Goal: Check status: Check status

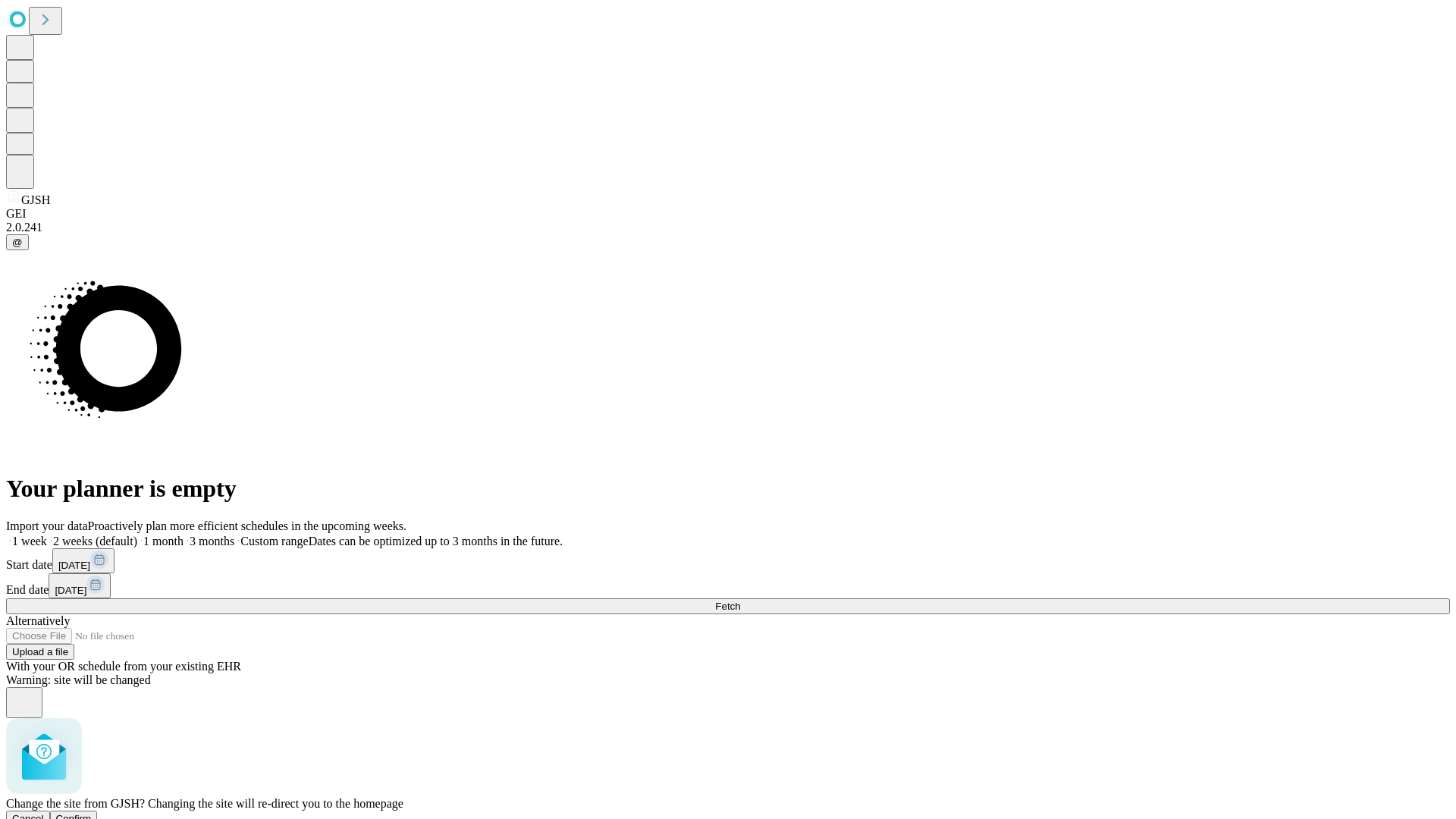
click at [92, 813] on span "Confirm" at bounding box center [74, 818] width 36 height 11
click at [183, 534] on label "1 month" at bounding box center [160, 540] width 46 height 13
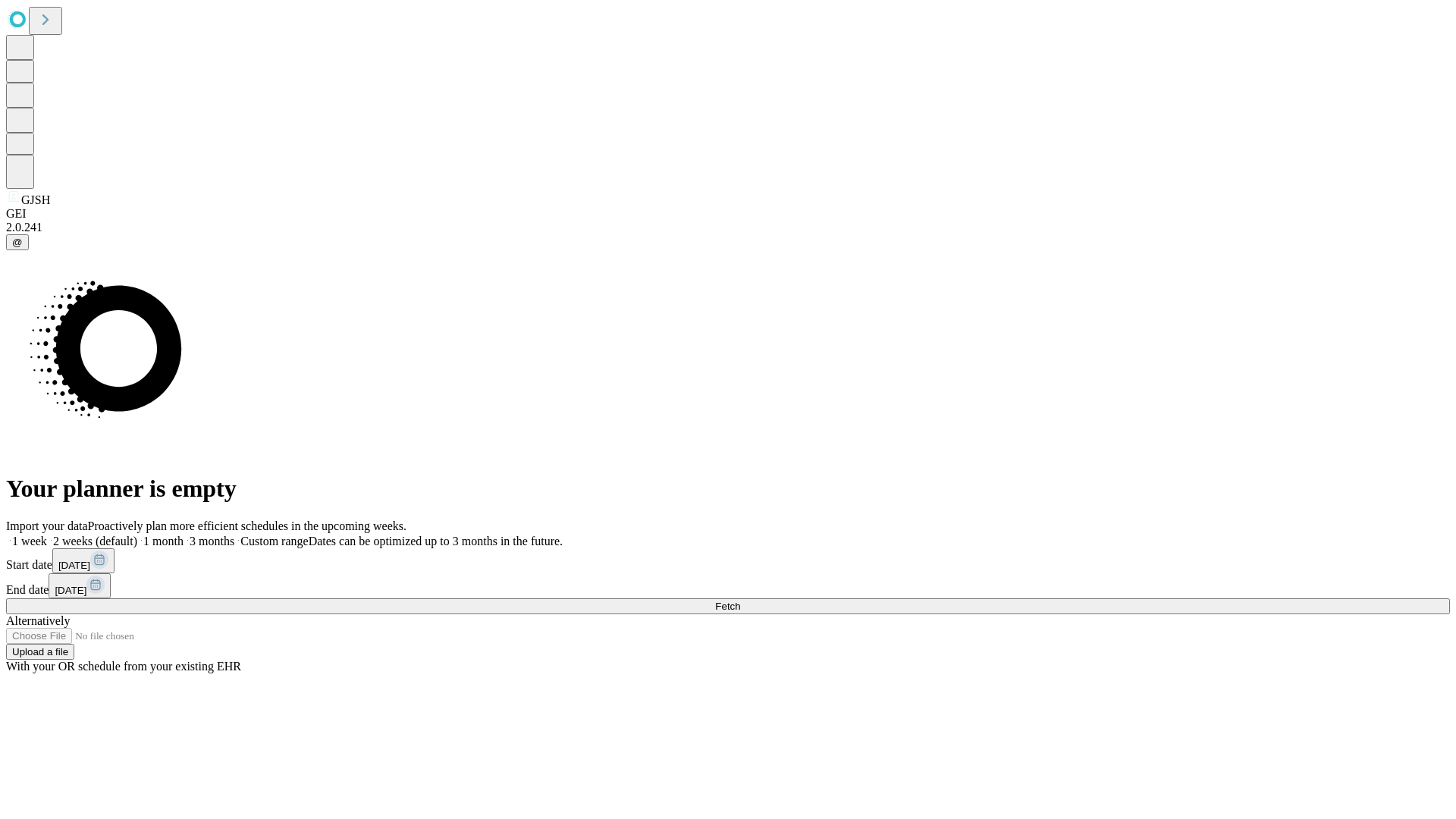
click at [740, 601] on span "Fetch" at bounding box center [728, 606] width 25 height 11
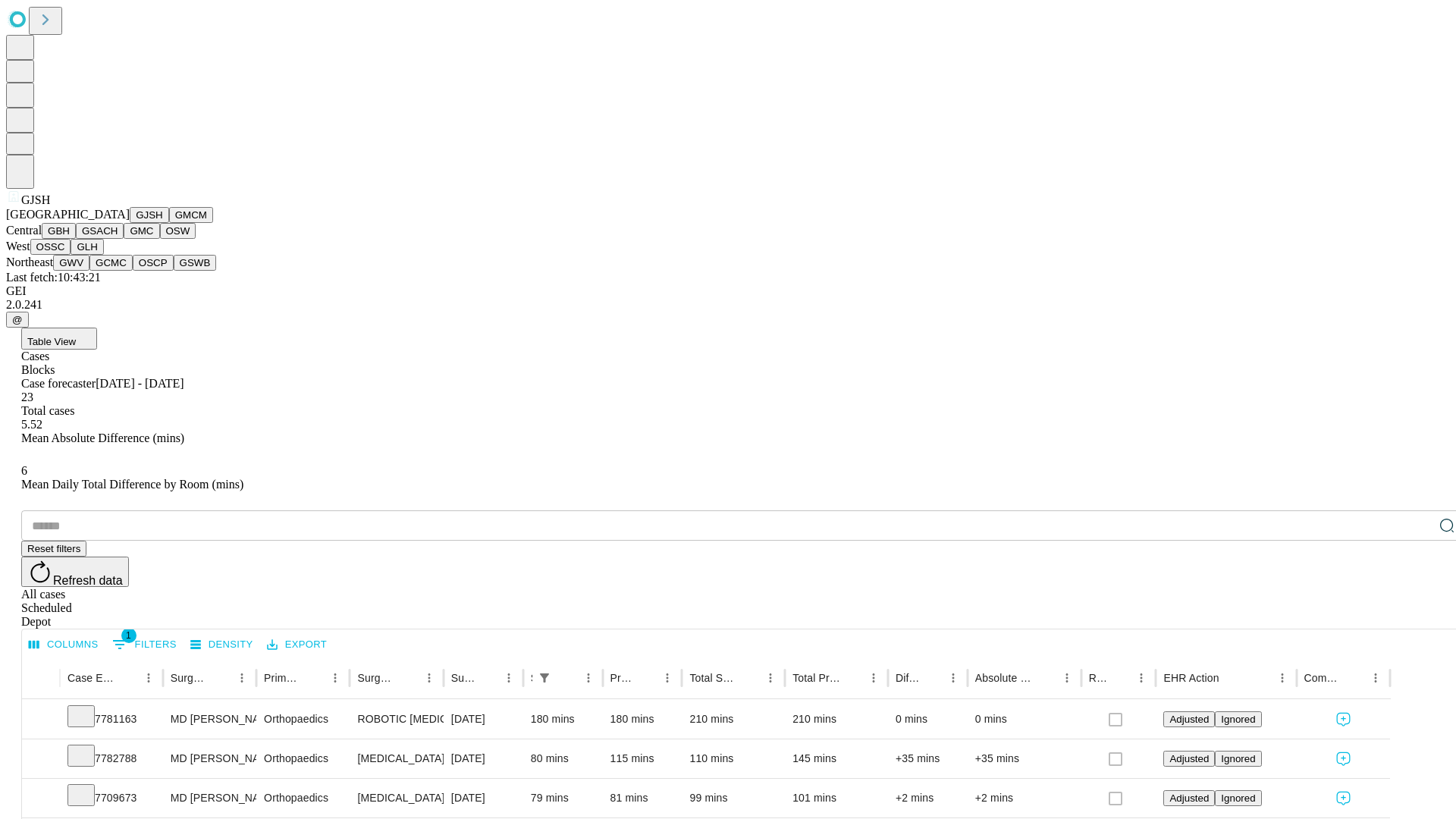
click at [169, 223] on button "GMCM" at bounding box center [191, 215] width 44 height 16
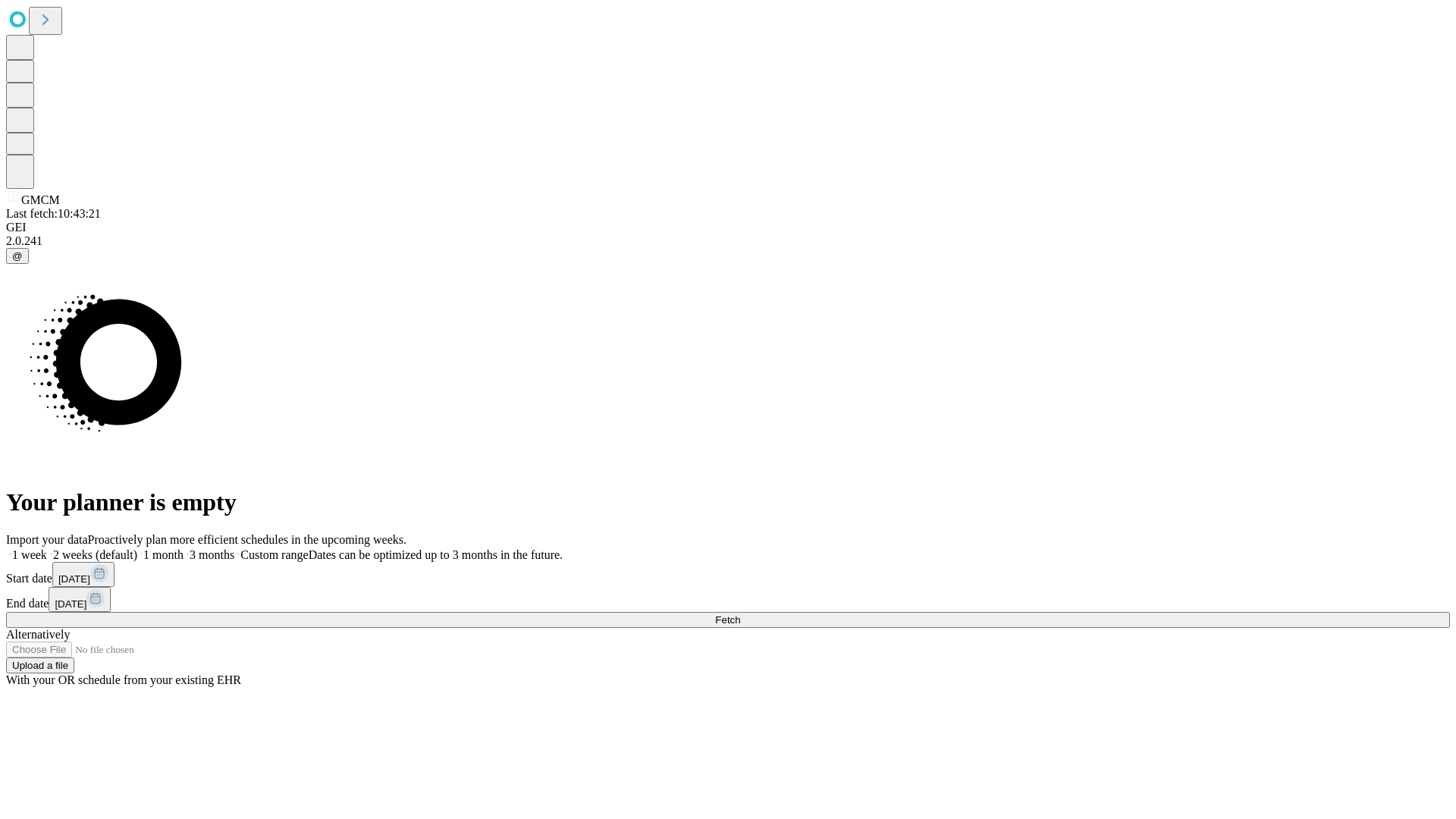
click at [183, 548] on label "1 month" at bounding box center [160, 554] width 46 height 13
click at [740, 614] on span "Fetch" at bounding box center [728, 619] width 25 height 11
click at [183, 548] on label "1 month" at bounding box center [160, 554] width 46 height 13
click at [740, 614] on span "Fetch" at bounding box center [728, 619] width 25 height 11
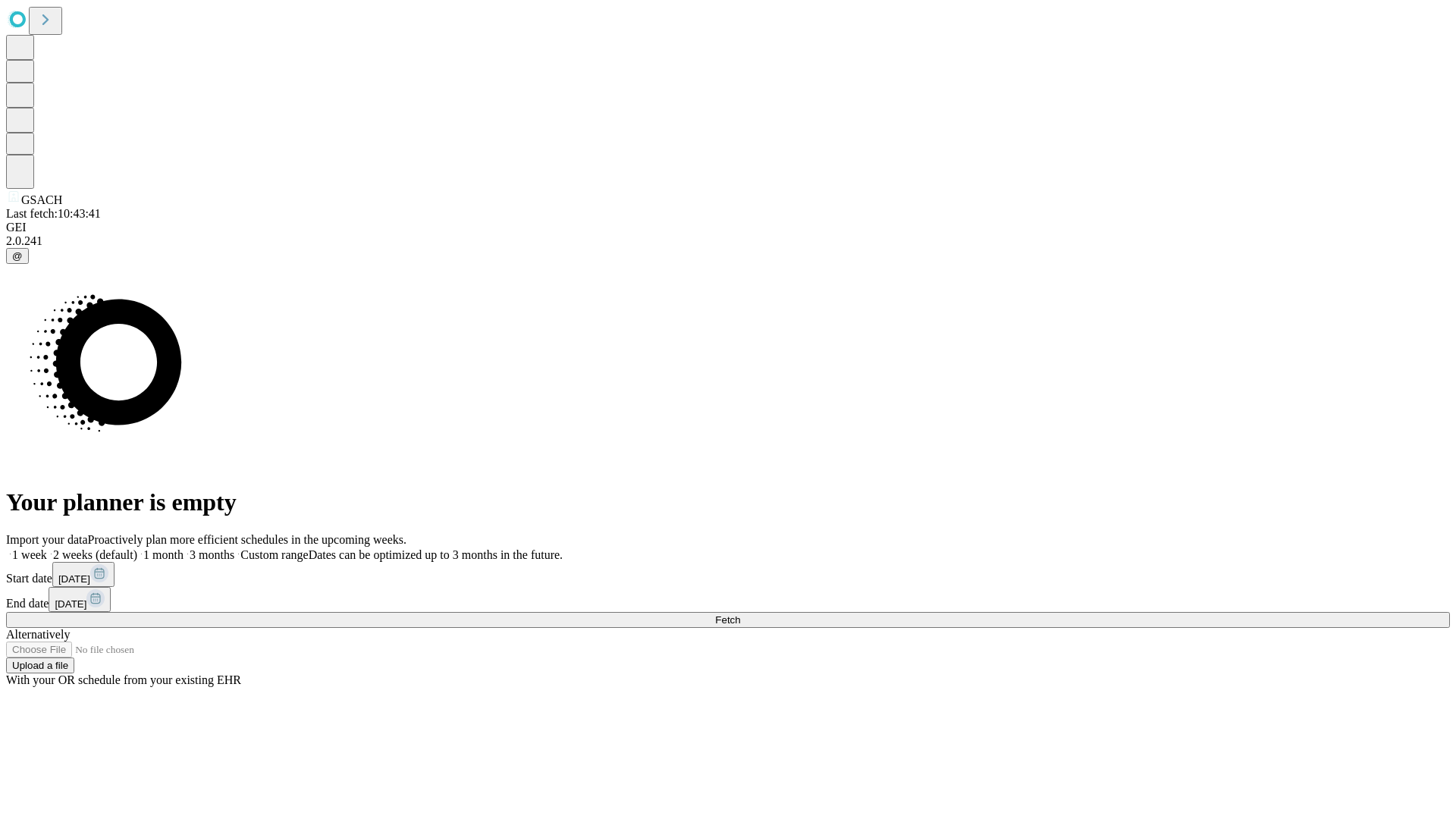
click at [183, 548] on label "1 month" at bounding box center [160, 554] width 46 height 13
click at [740, 614] on span "Fetch" at bounding box center [728, 619] width 25 height 11
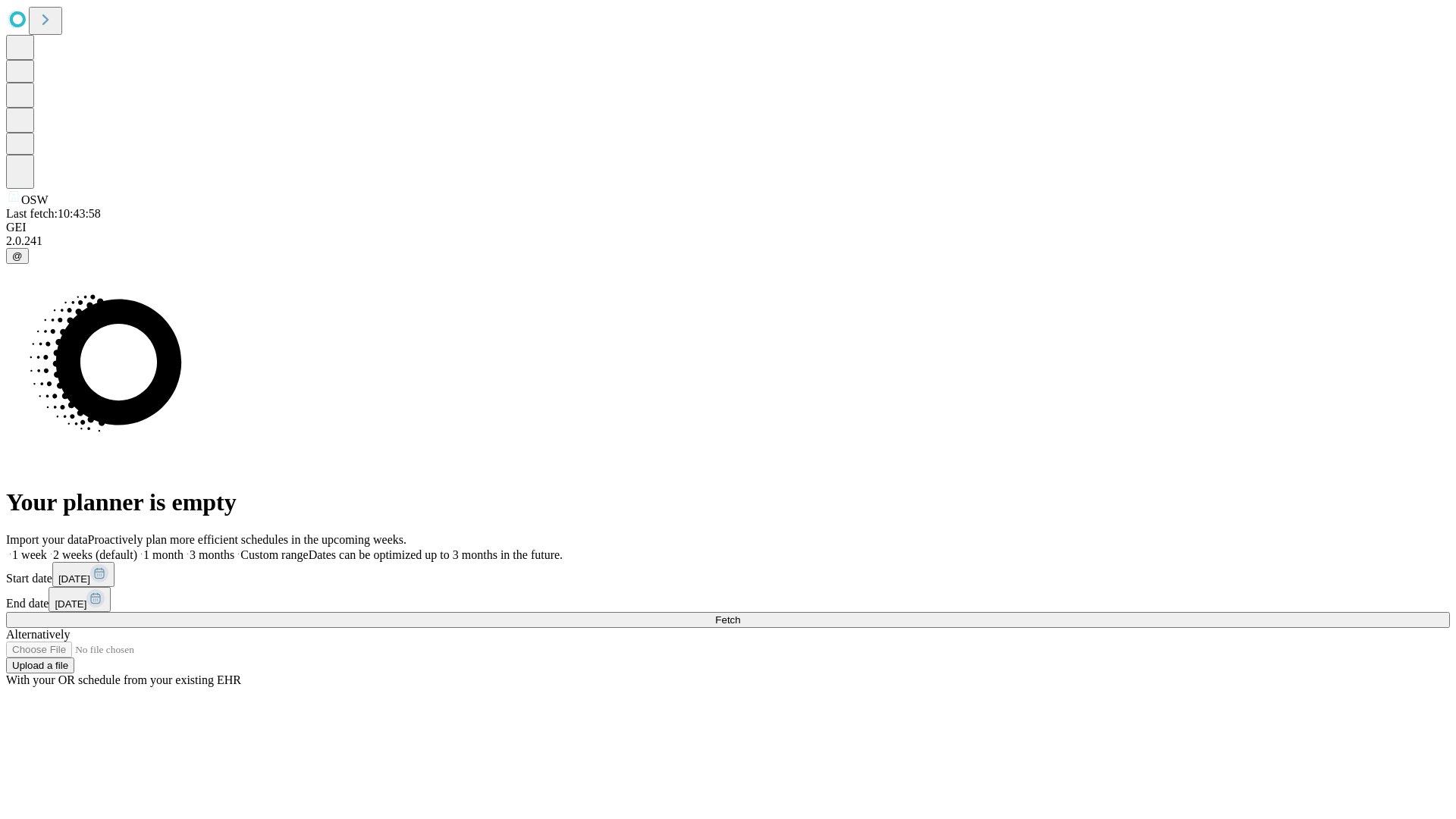
click at [183, 548] on label "1 month" at bounding box center [160, 554] width 46 height 13
click at [740, 614] on span "Fetch" at bounding box center [728, 619] width 25 height 11
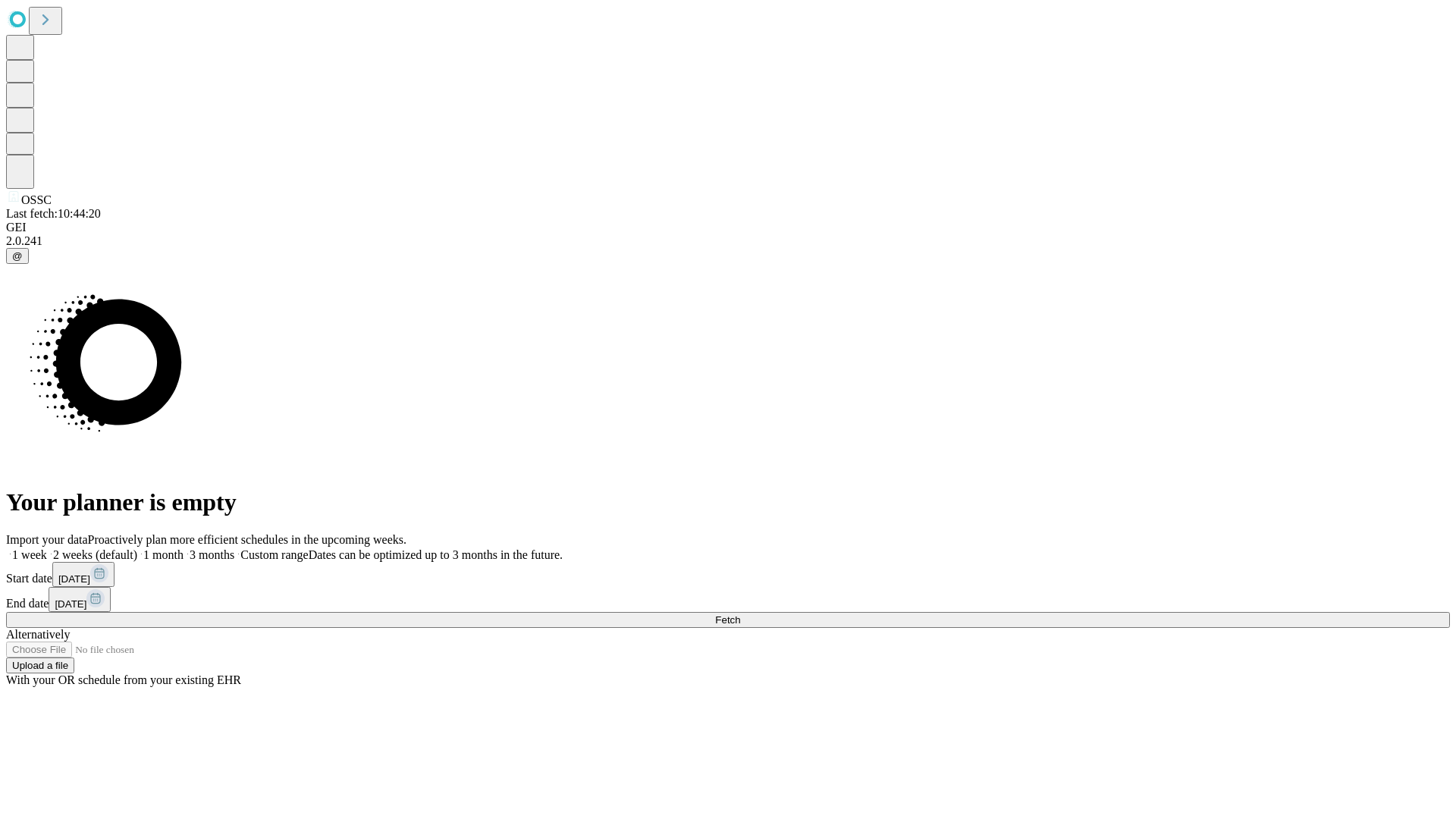
click at [183, 548] on label "1 month" at bounding box center [160, 554] width 46 height 13
click at [740, 614] on span "Fetch" at bounding box center [728, 619] width 25 height 11
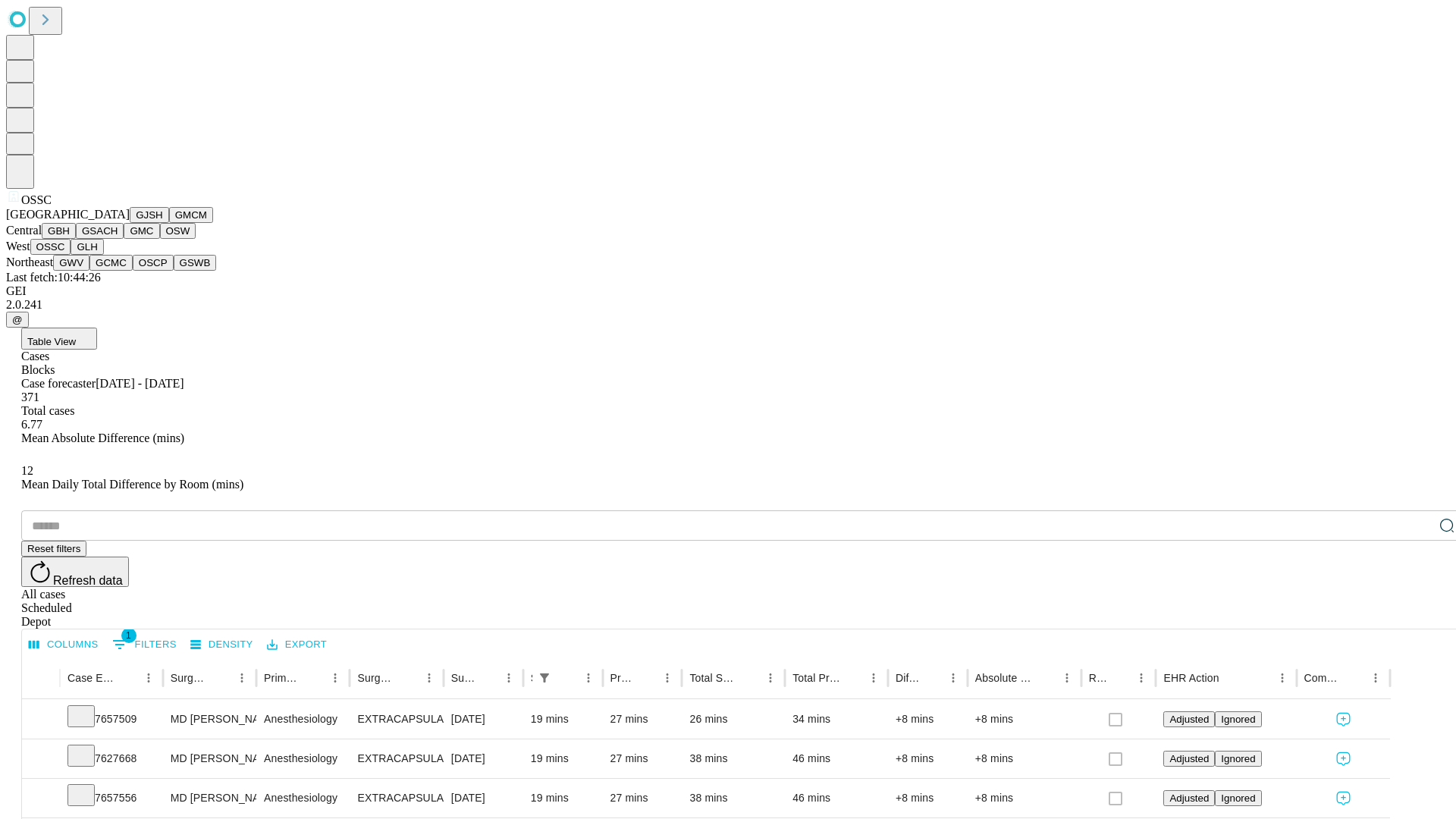
click at [104, 255] on button "GLH" at bounding box center [87, 247] width 33 height 16
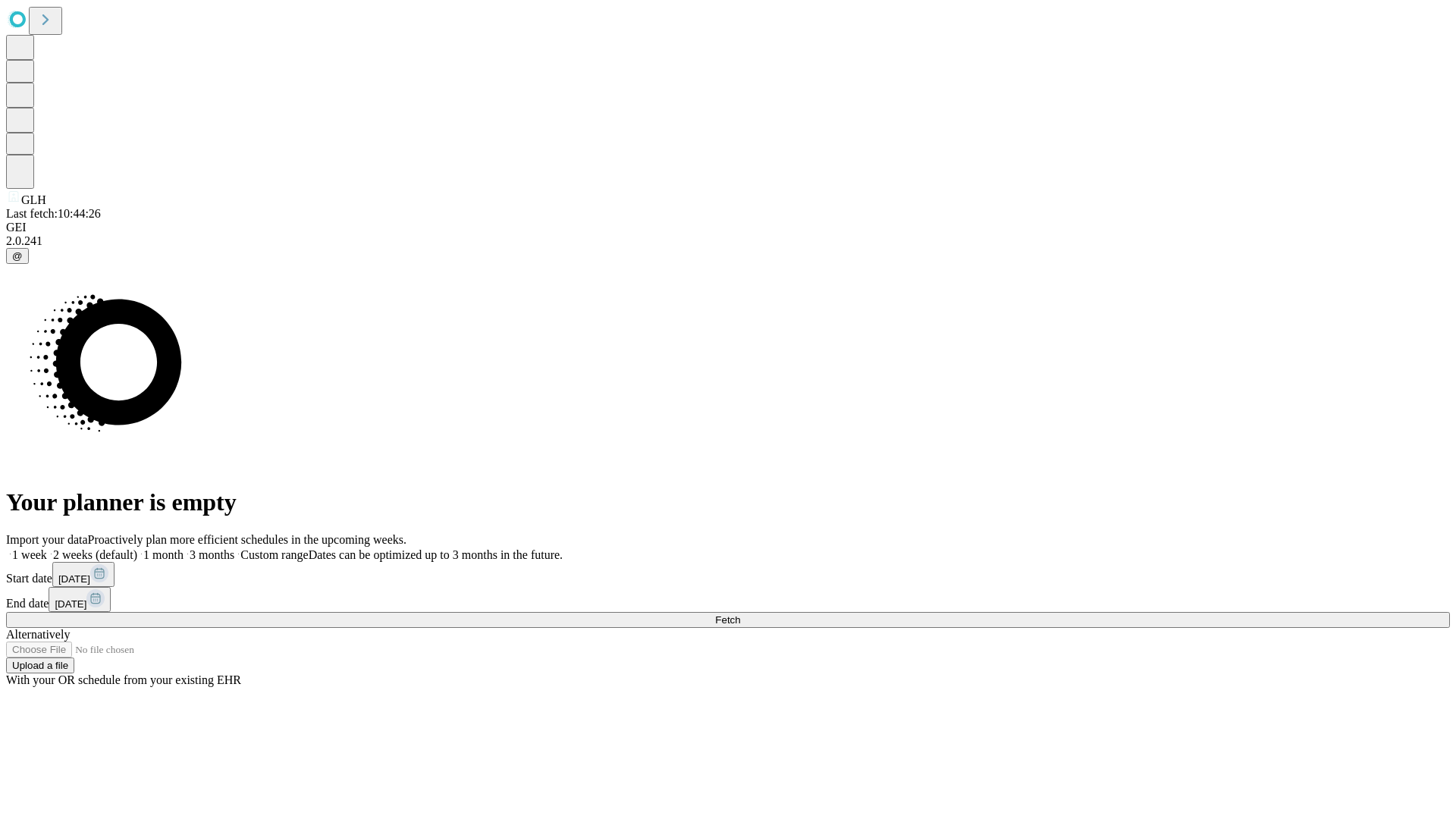
click at [183, 548] on label "1 month" at bounding box center [160, 554] width 46 height 13
click at [740, 614] on span "Fetch" at bounding box center [728, 619] width 25 height 11
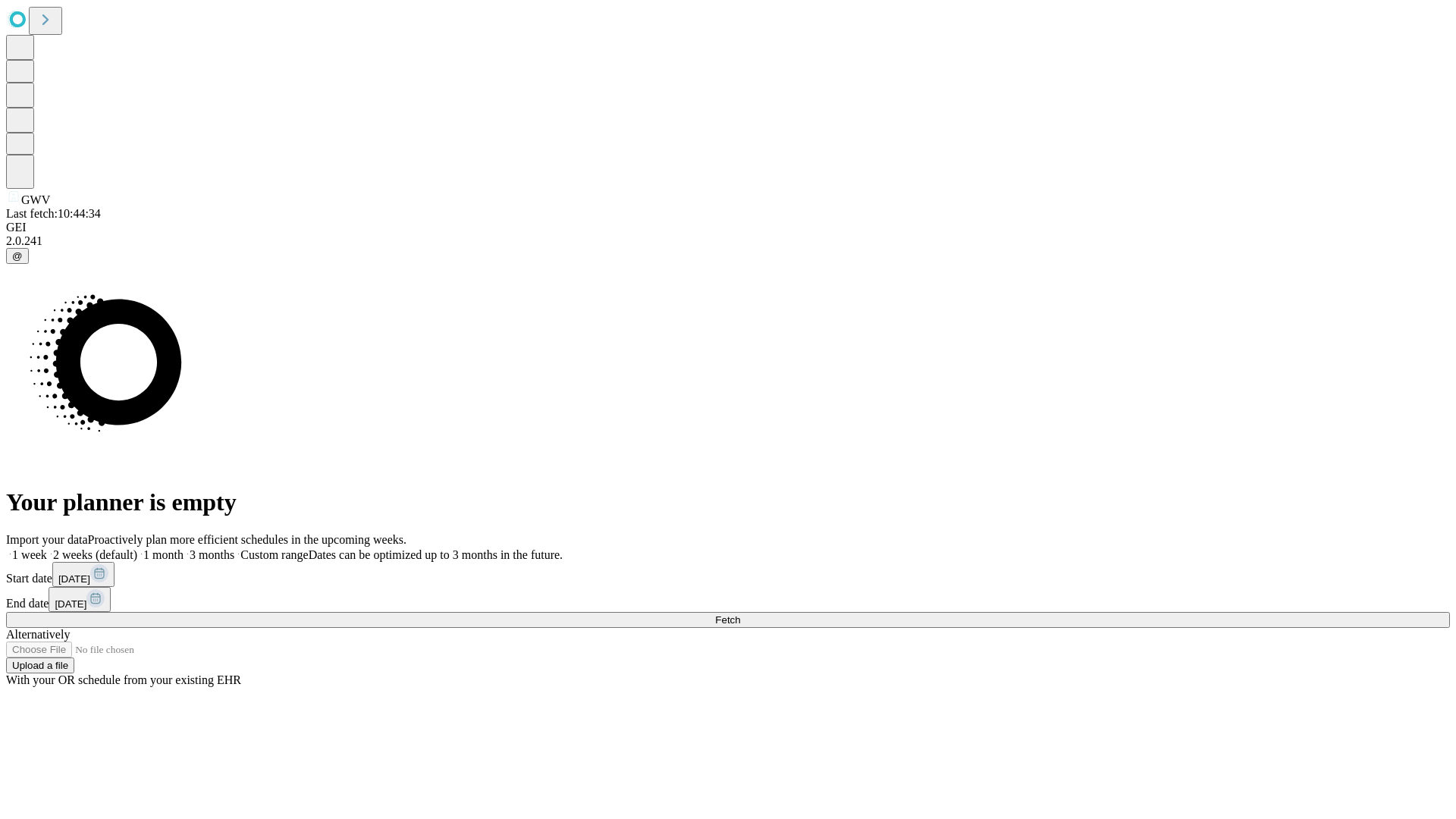
click at [183, 548] on label "1 month" at bounding box center [160, 554] width 46 height 13
click at [740, 614] on span "Fetch" at bounding box center [728, 619] width 25 height 11
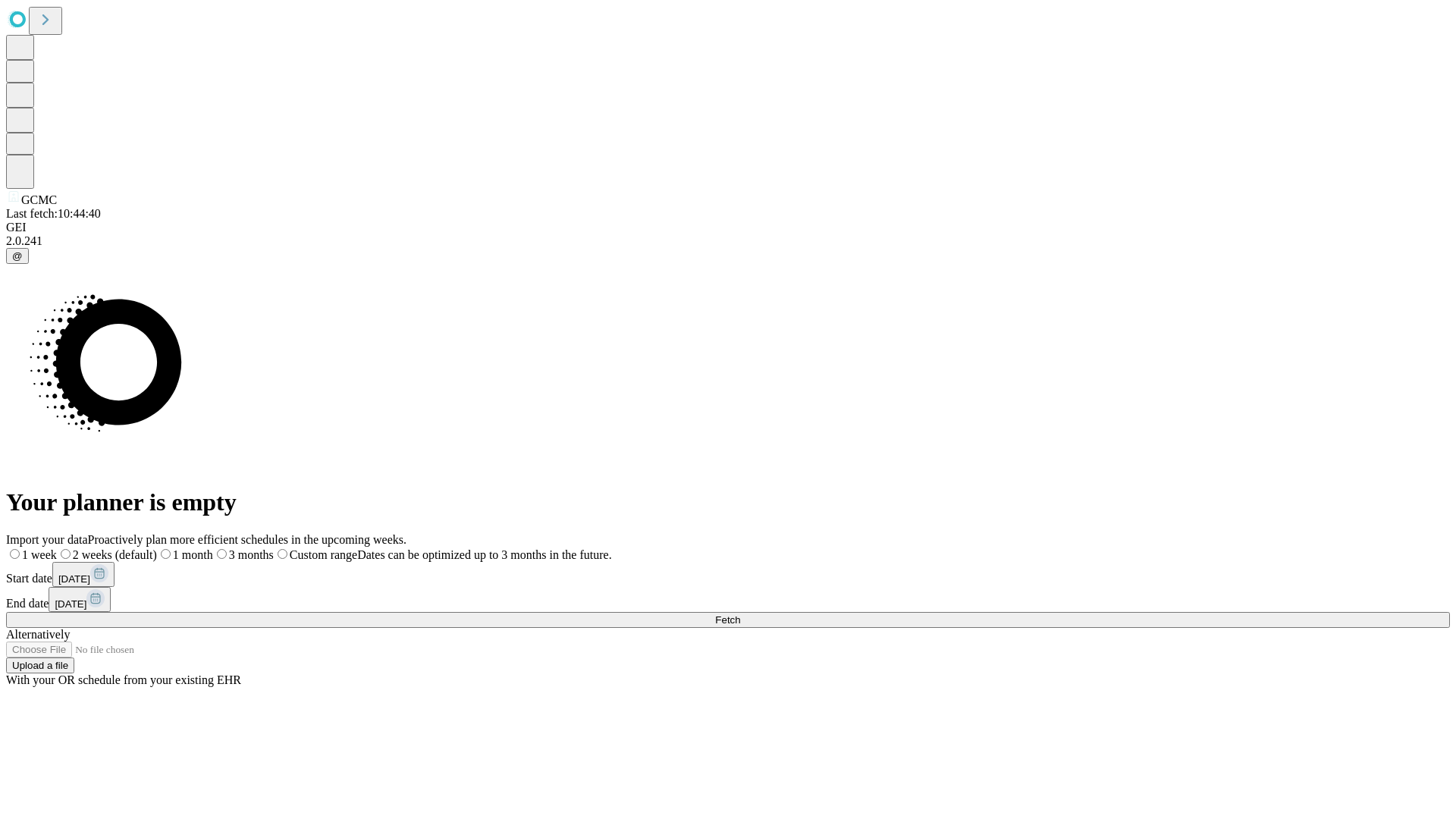
click at [213, 548] on label "1 month" at bounding box center [185, 554] width 56 height 13
click at [740, 614] on span "Fetch" at bounding box center [728, 619] width 25 height 11
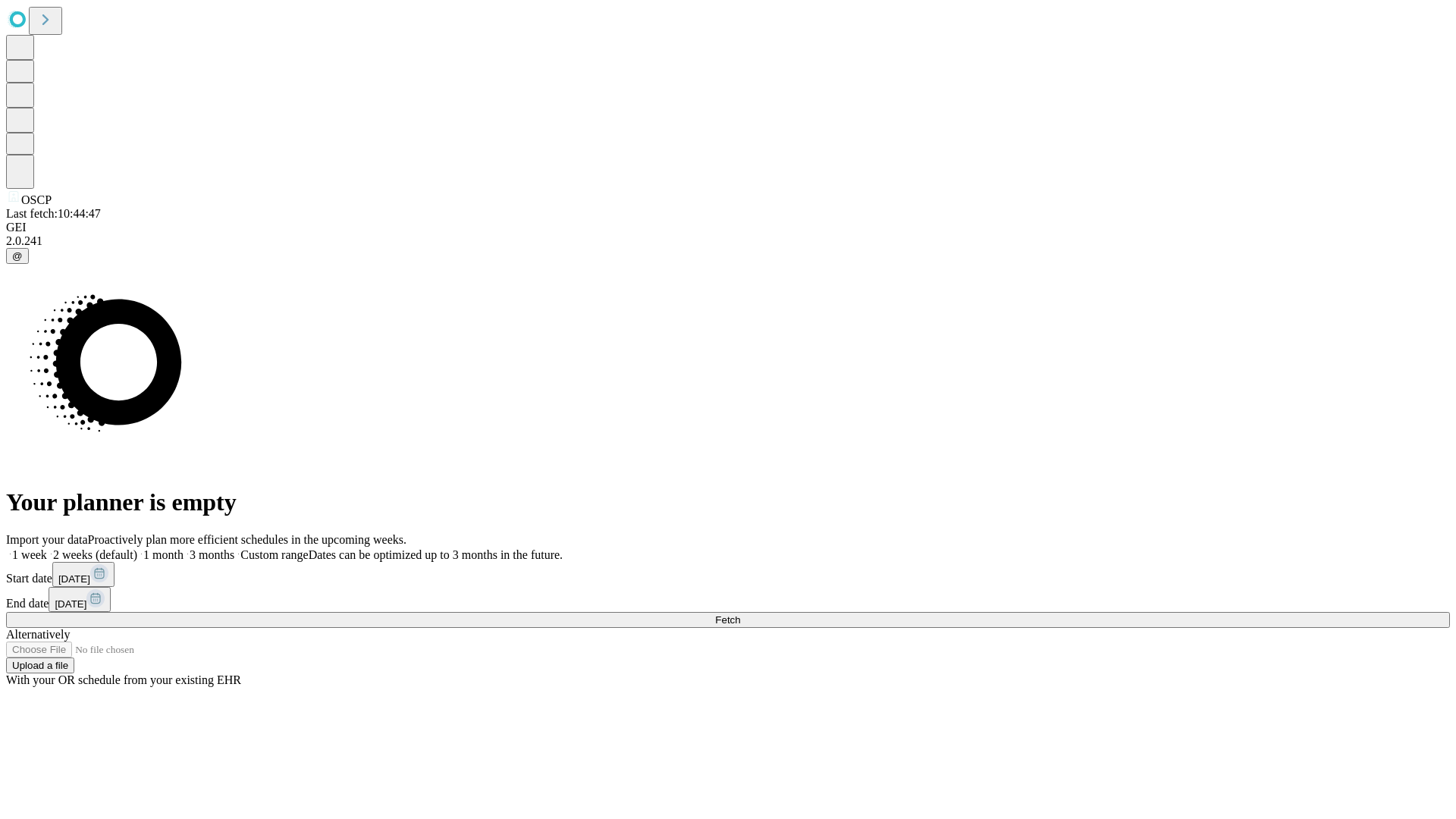
click at [183, 548] on label "1 month" at bounding box center [160, 554] width 46 height 13
click at [740, 614] on span "Fetch" at bounding box center [728, 619] width 25 height 11
